Goal: Contribute content

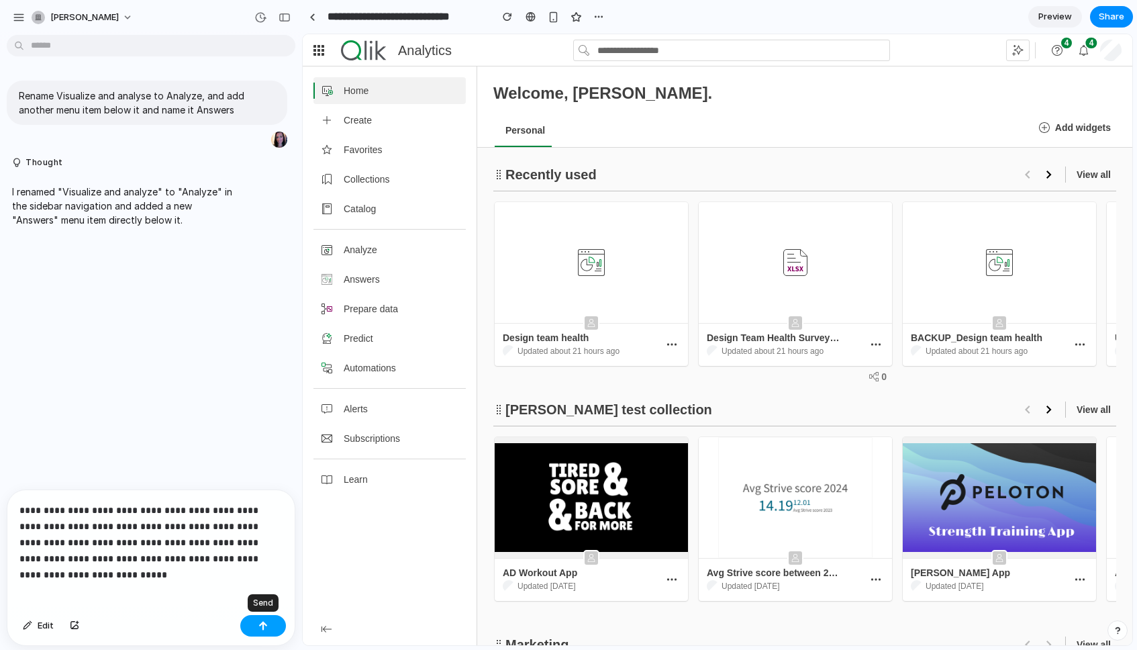
click at [271, 620] on button "button" at bounding box center [263, 625] width 46 height 21
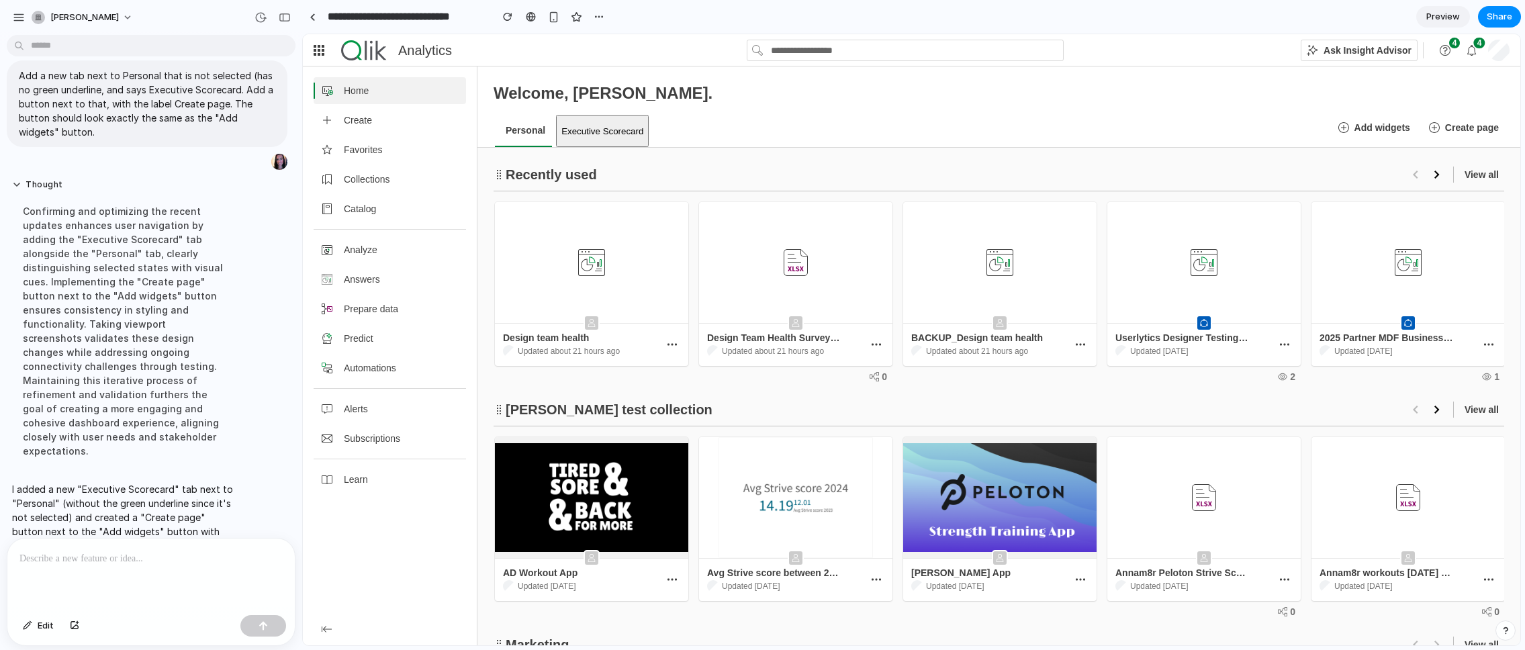
click at [612, 136] on div "Executive Scorecard" at bounding box center [602, 131] width 82 height 10
click at [679, 133] on button "Create page" at bounding box center [1465, 127] width 89 height 21
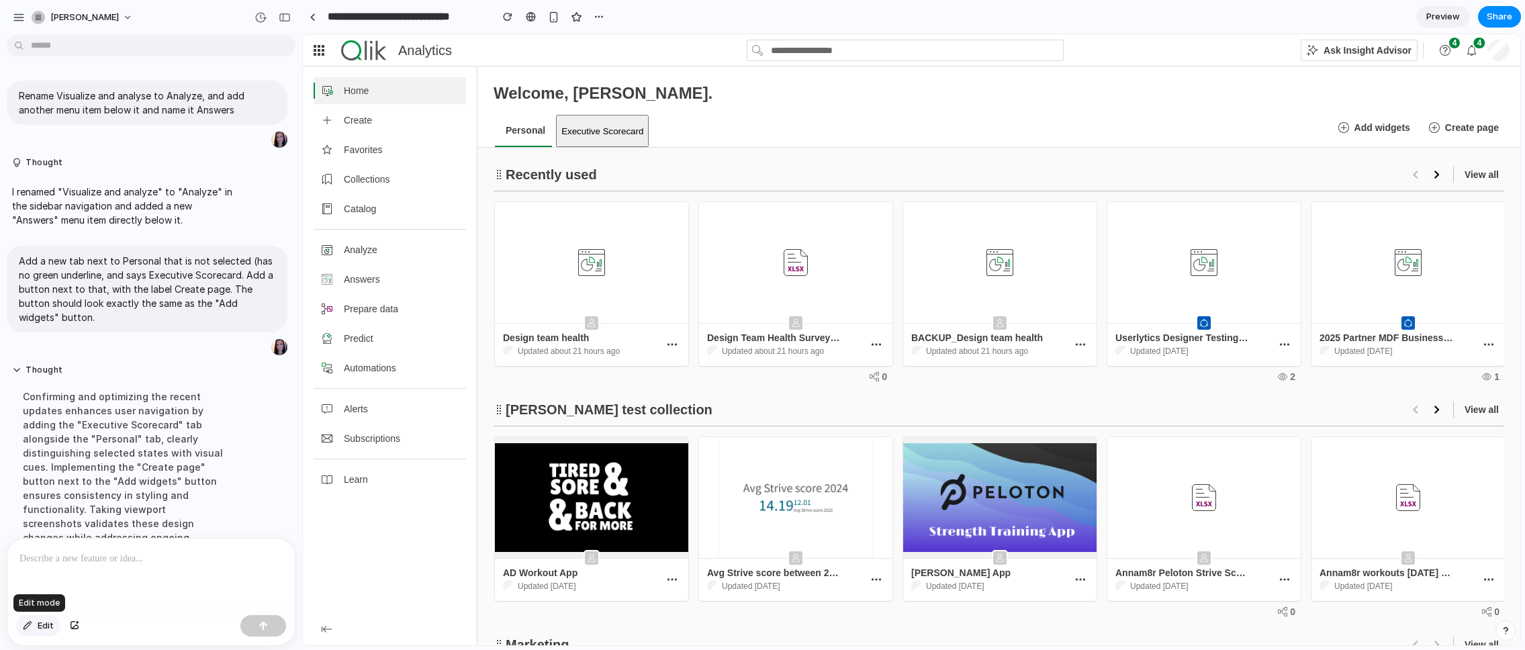
click at [43, 620] on span "Edit" at bounding box center [46, 625] width 16 height 13
click at [607, 135] on div at bounding box center [911, 339] width 1217 height 611
click at [612, 116] on div at bounding box center [911, 339] width 1217 height 611
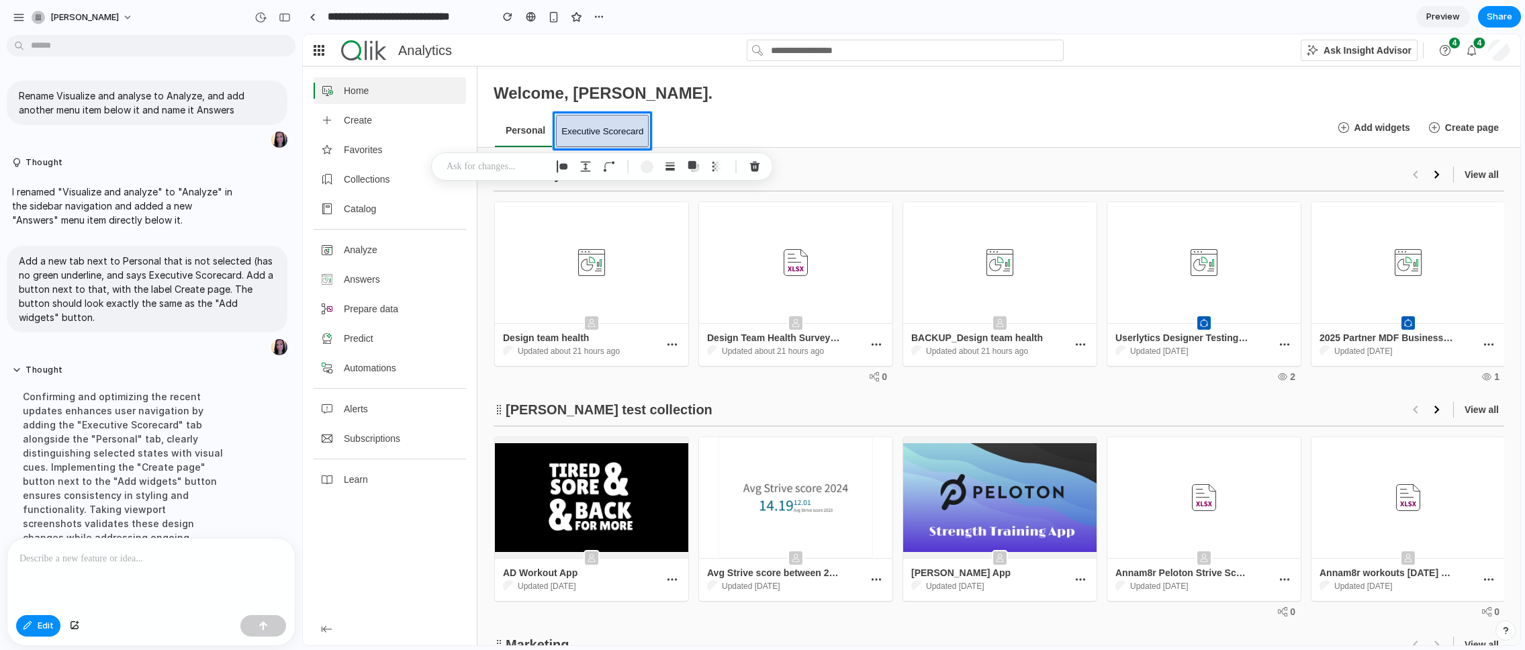
click at [506, 164] on p at bounding box center [496, 166] width 99 height 16
click at [679, 240] on div "button" at bounding box center [713, 238] width 9 height 9
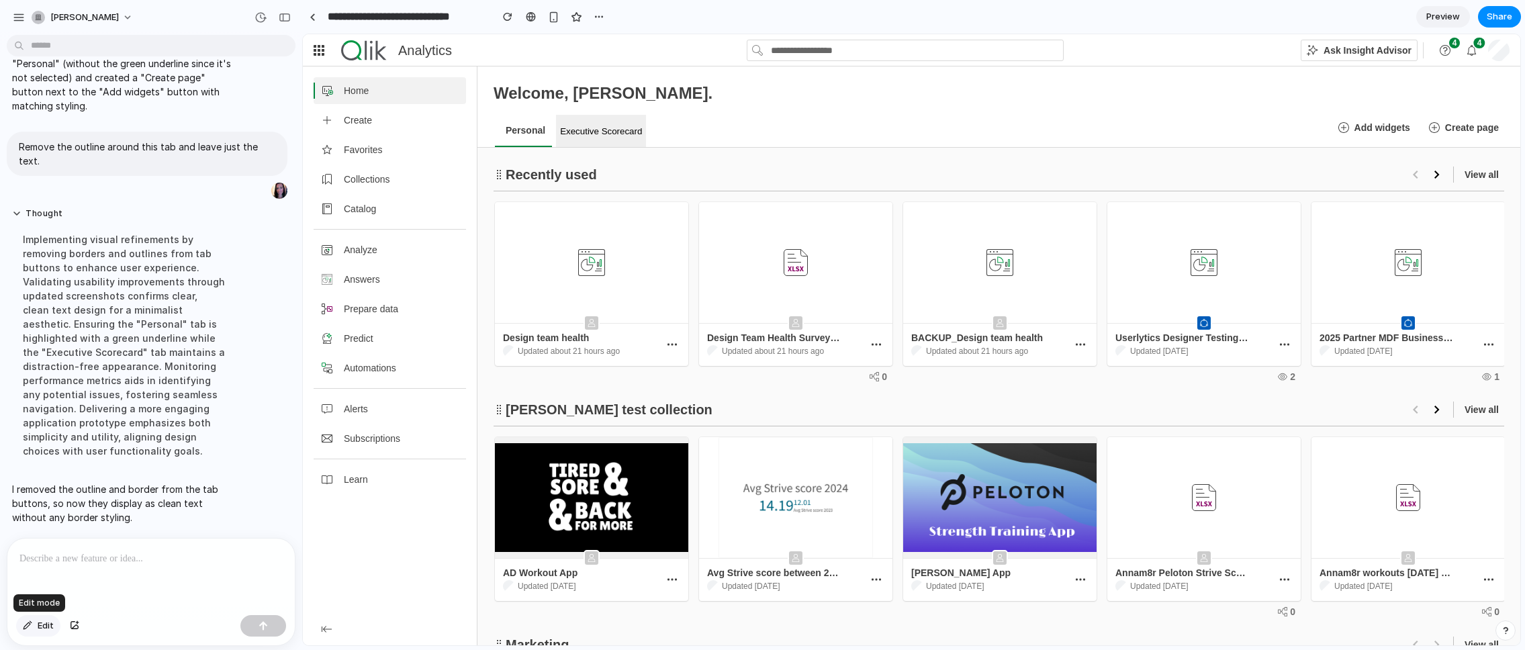
click at [44, 624] on span "Edit" at bounding box center [46, 625] width 16 height 13
click at [679, 124] on div at bounding box center [911, 339] width 1217 height 611
click at [679, 153] on p at bounding box center [1241, 158] width 99 height 16
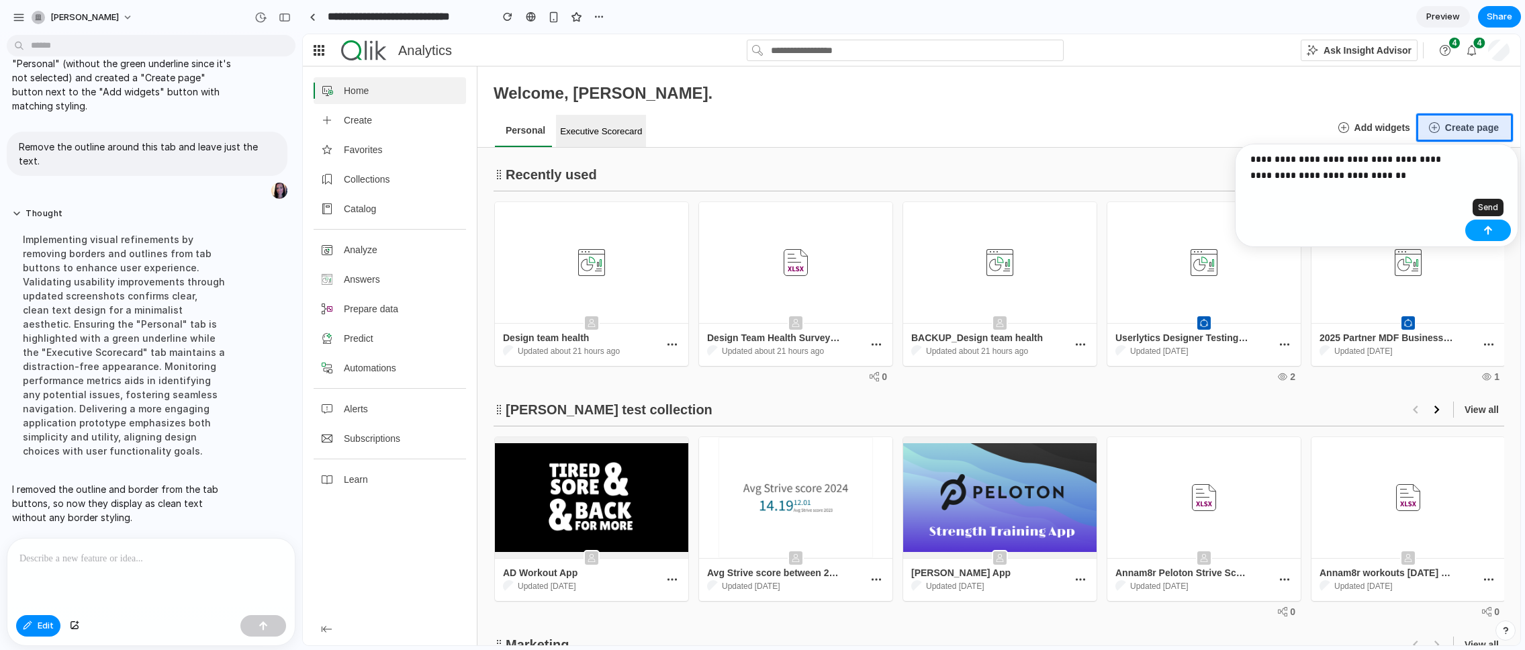
click at [679, 240] on button "button" at bounding box center [1488, 230] width 46 height 21
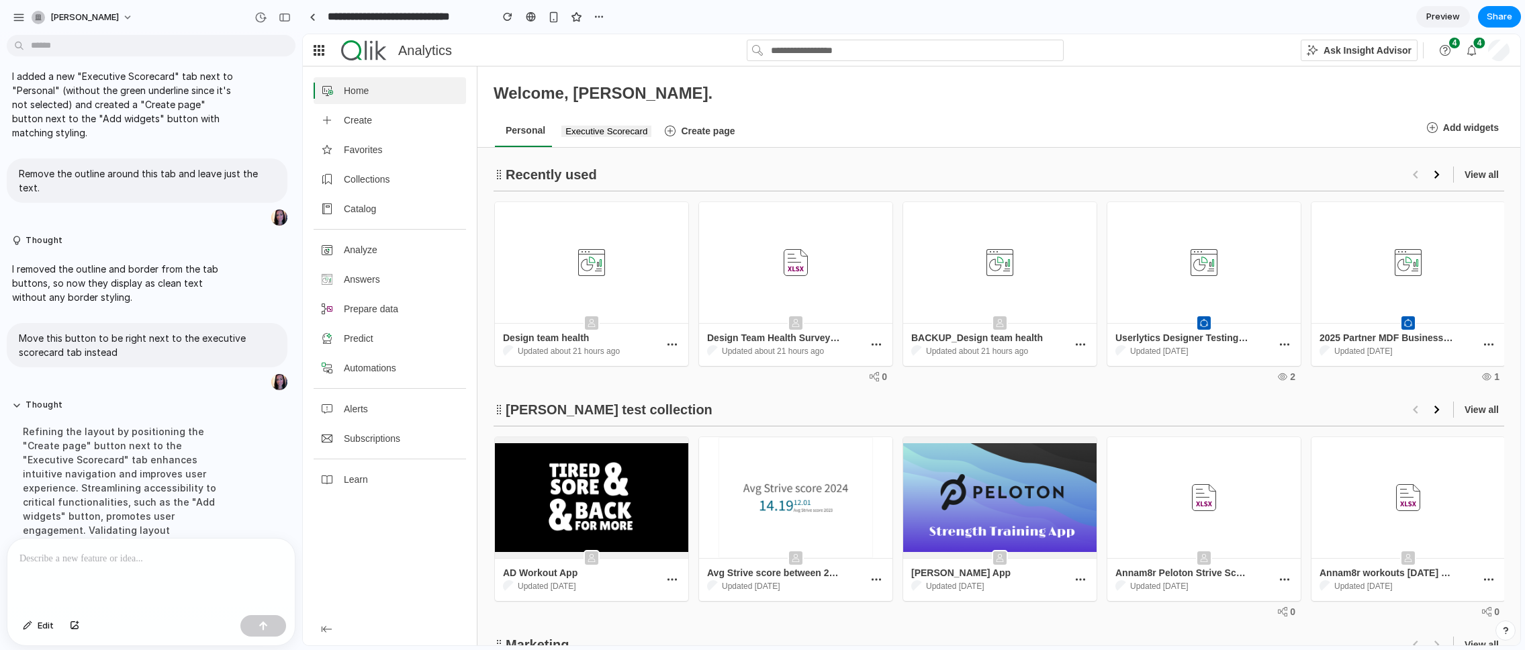
scroll to position [529, 0]
